Goal: Navigation & Orientation: Understand site structure

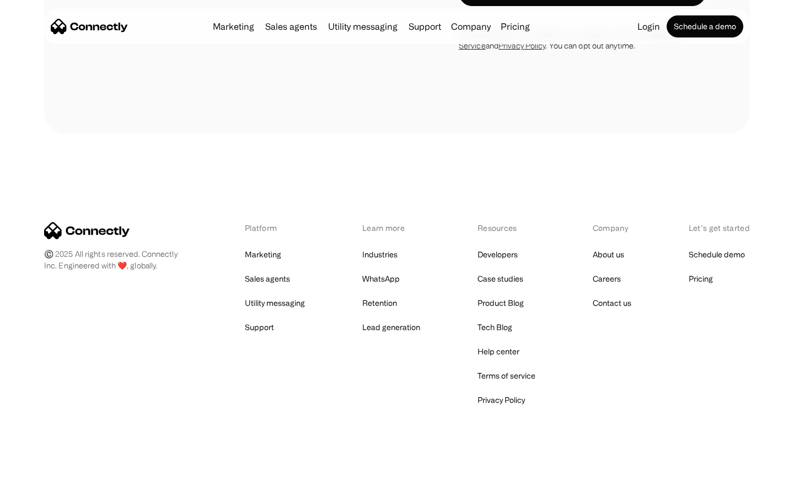
scroll to position [1864, 0]
